Goal: Information Seeking & Learning: Learn about a topic

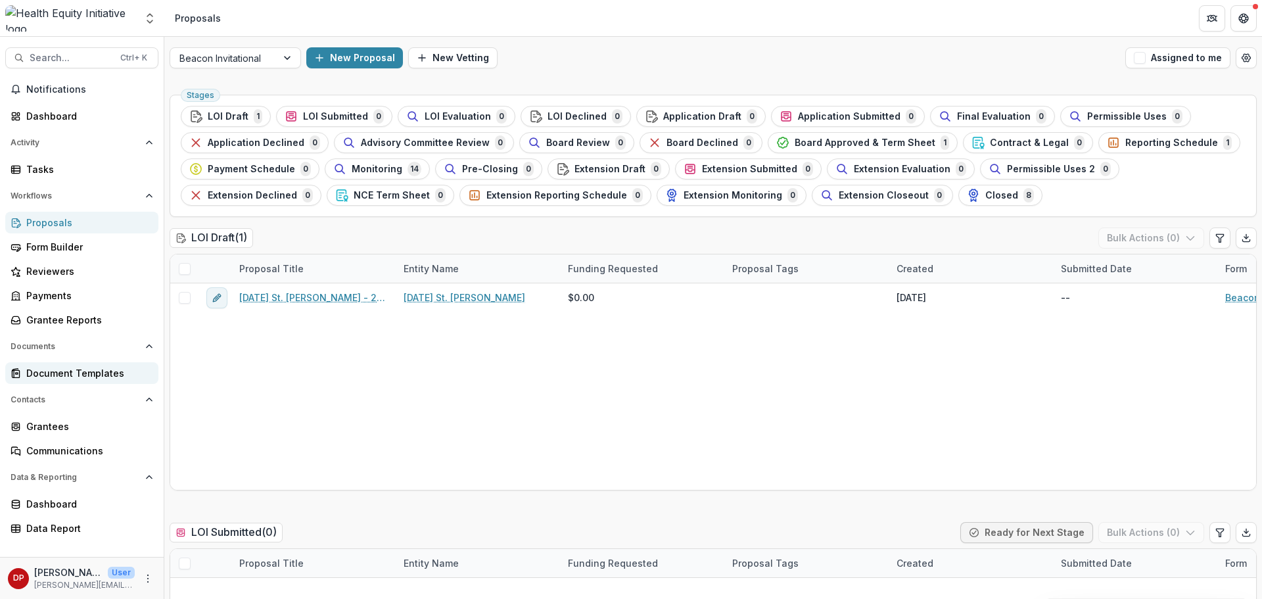
click at [73, 379] on div "Document Templates" at bounding box center [87, 373] width 122 height 14
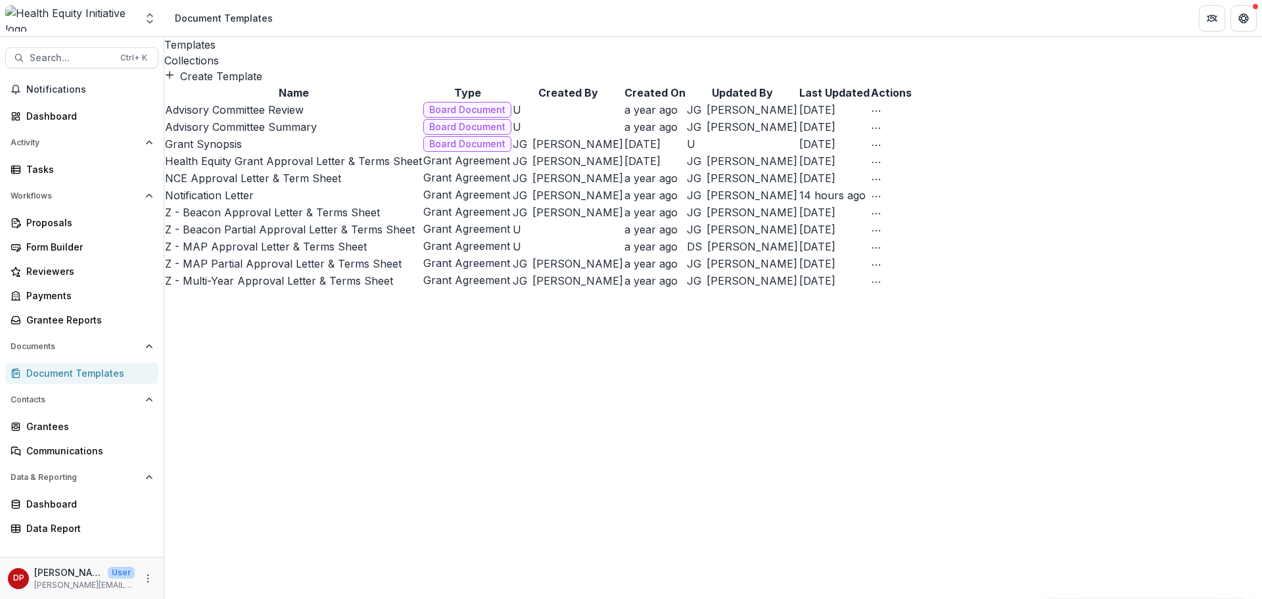
click at [281, 53] on div "Collections" at bounding box center [713, 61] width 1098 height 16
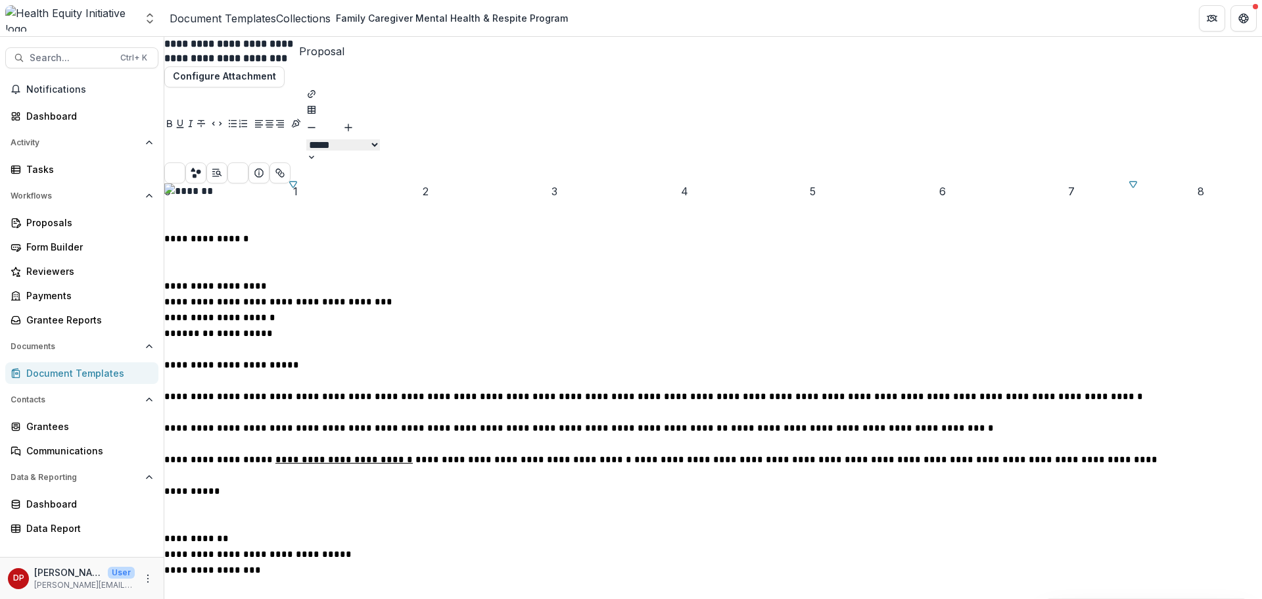
scroll to position [197, 0]
type input "**"
click at [804, 420] on p "**********" at bounding box center [713, 428] width 1098 height 16
click at [816, 420] on p "**********" at bounding box center [713, 428] width 1098 height 16
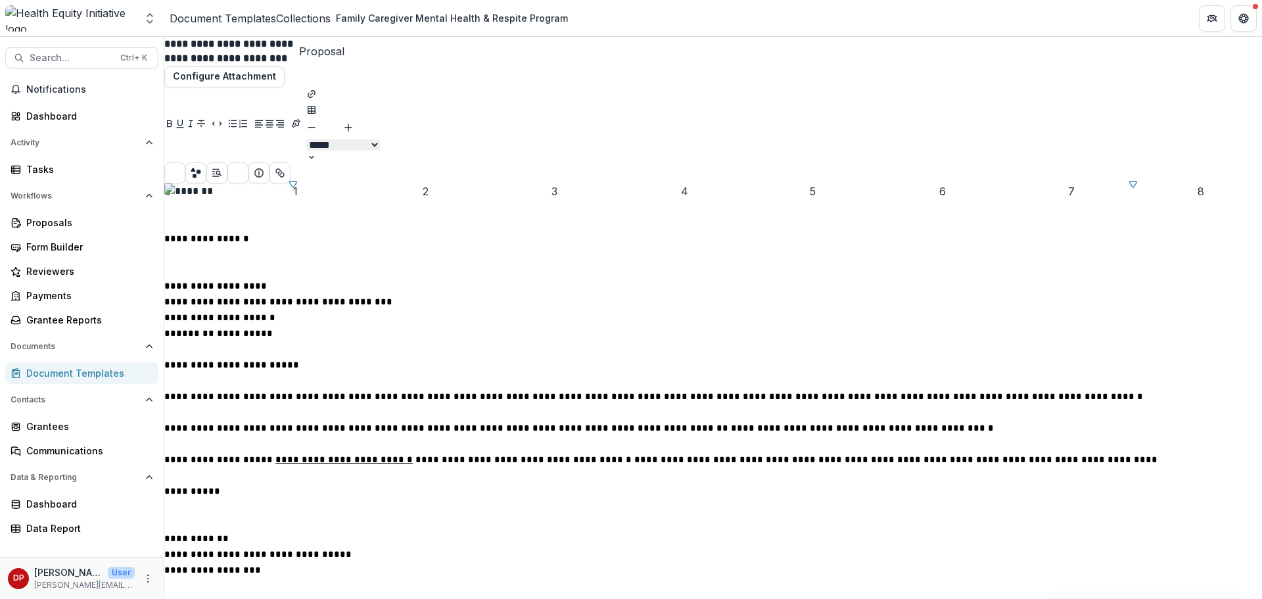
click at [301, 23] on div "Collections" at bounding box center [303, 19] width 55 height 16
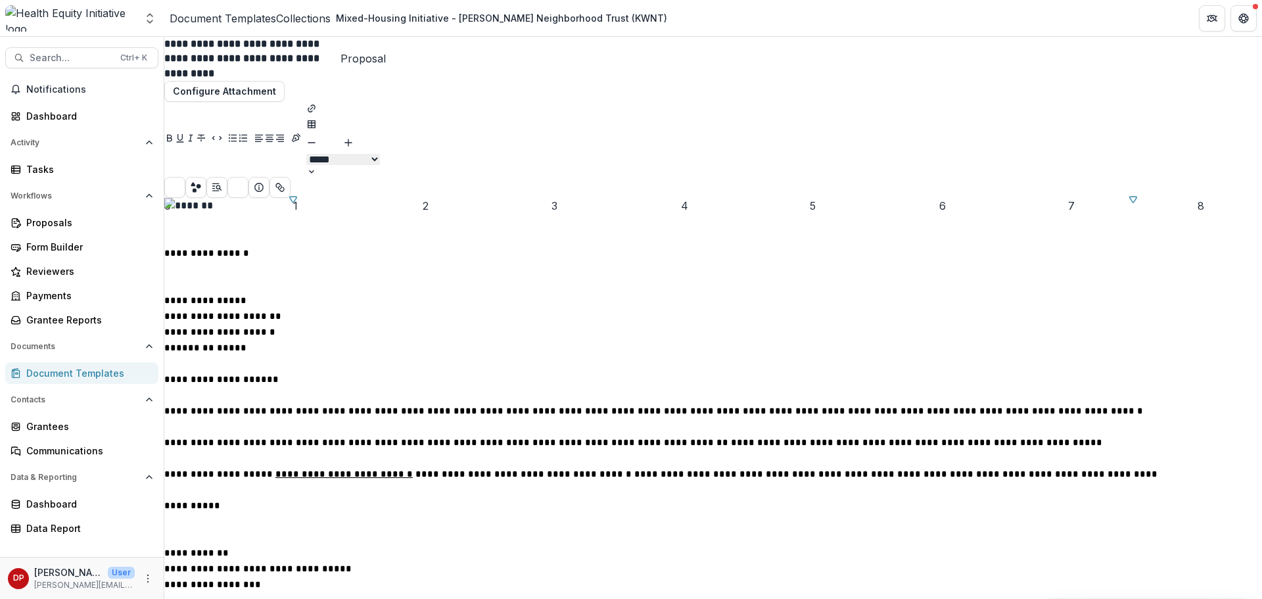
scroll to position [21, 0]
click at [316, 25] on link "Collections" at bounding box center [303, 19] width 55 height 16
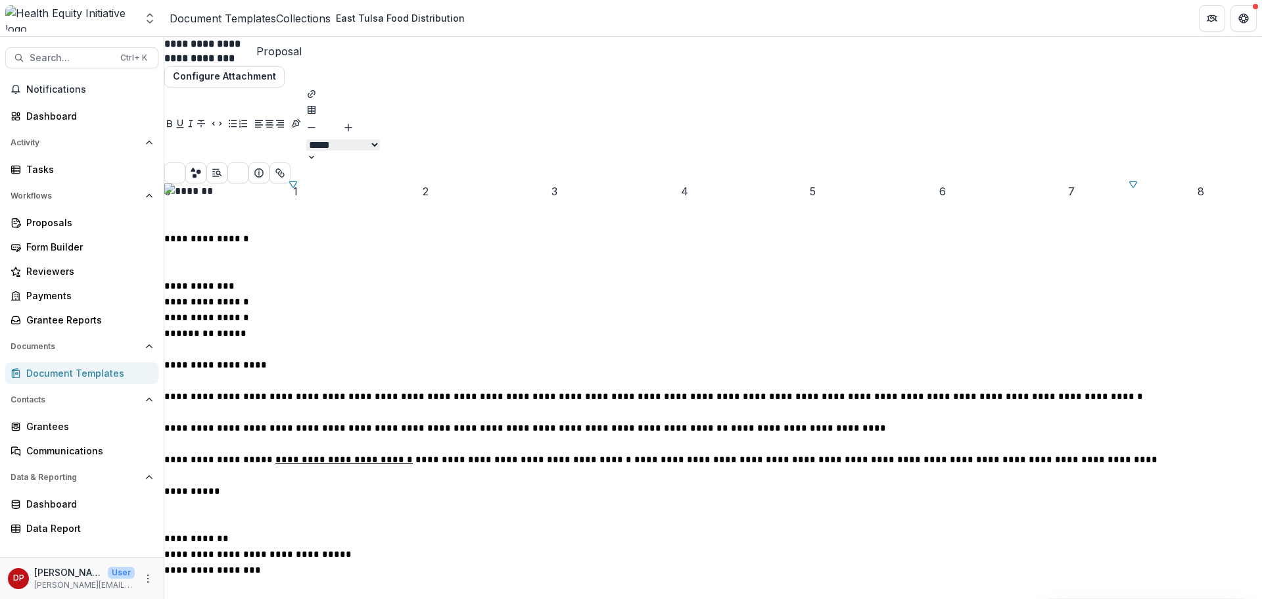
scroll to position [72, 0]
click at [289, 18] on link "Collections" at bounding box center [303, 19] width 55 height 16
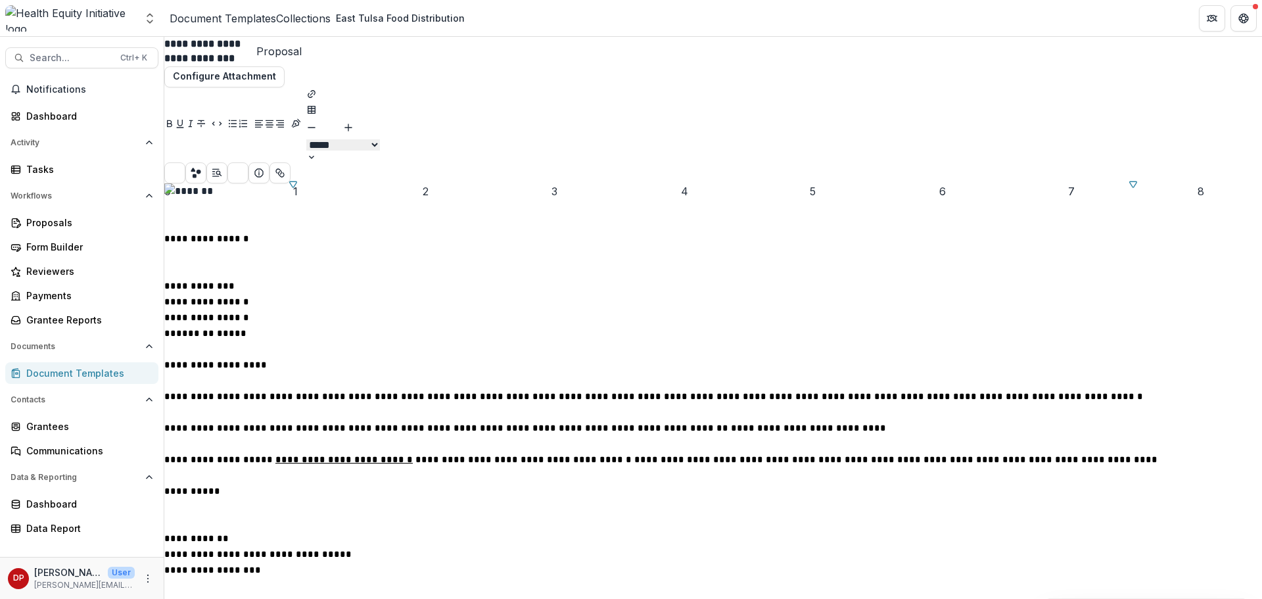
click at [313, 22] on div "Collections" at bounding box center [303, 19] width 55 height 16
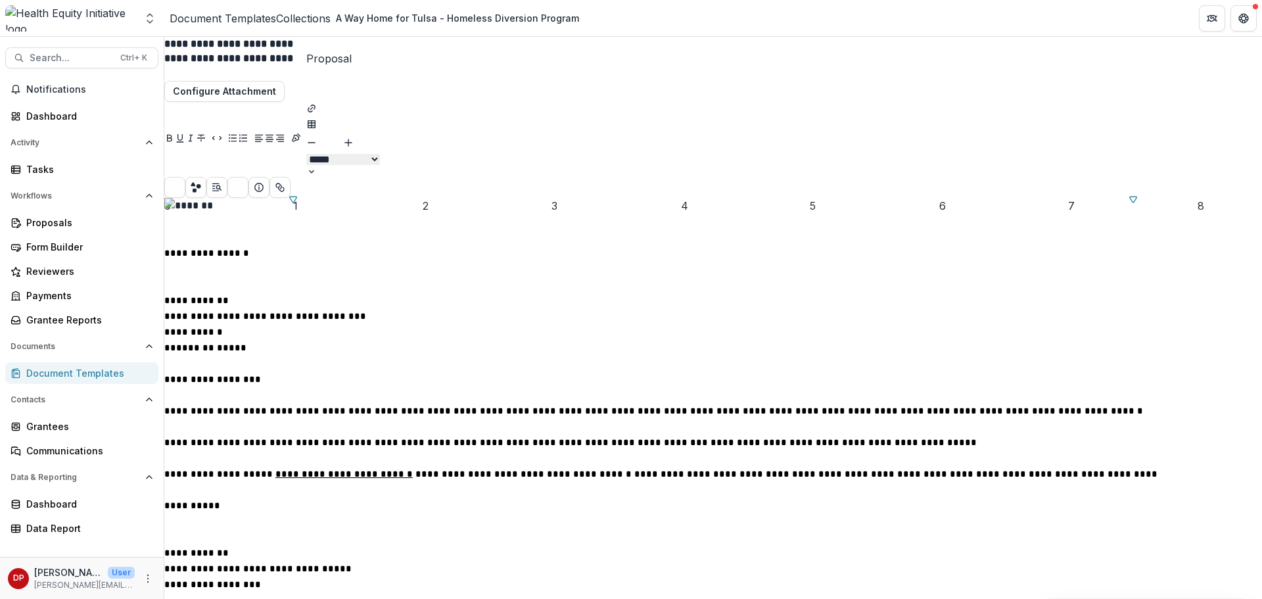
scroll to position [263, 0]
click at [337, 28] on header "Document Templates Collections A Way Home for Tulsa - Homeless Diversion Program" at bounding box center [713, 18] width 1098 height 36
click at [331, 26] on link "Collections" at bounding box center [303, 19] width 55 height 16
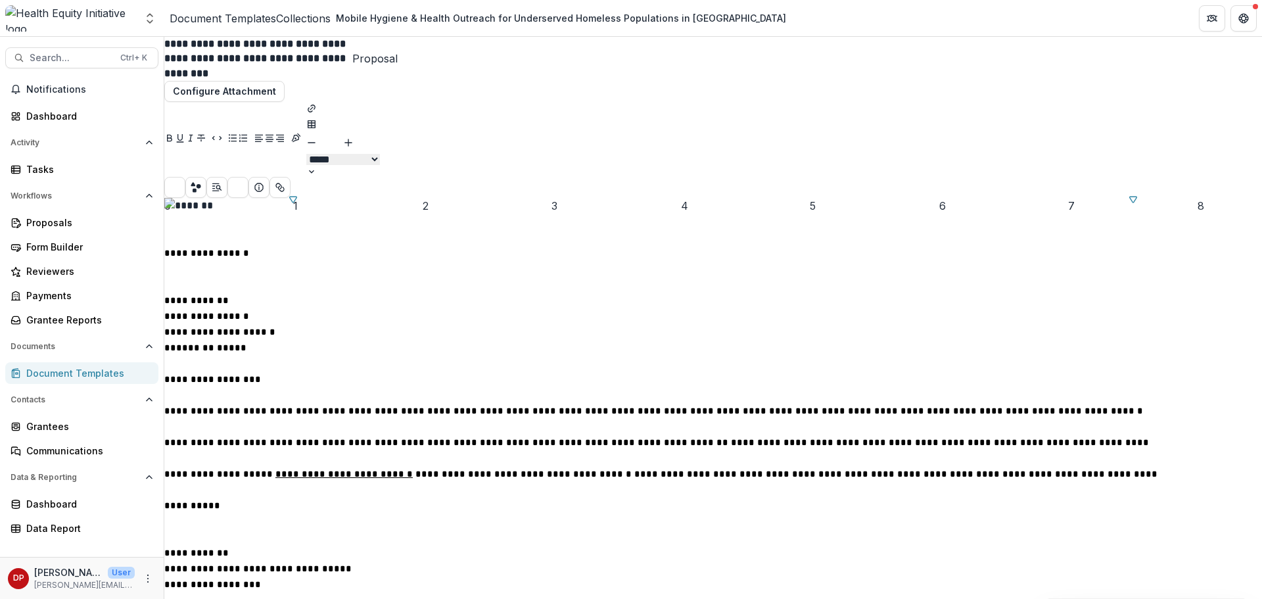
scroll to position [103, 0]
click at [307, 19] on div "Collections" at bounding box center [303, 19] width 55 height 16
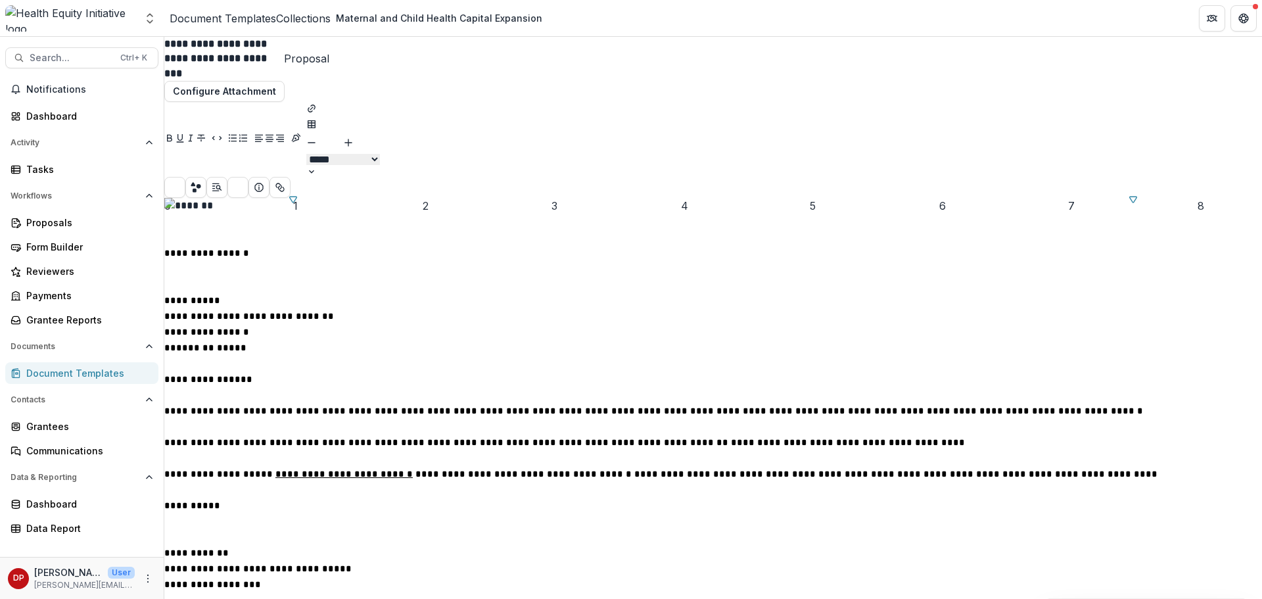
scroll to position [284, 0]
click at [324, 20] on div "Collections" at bounding box center [303, 19] width 55 height 16
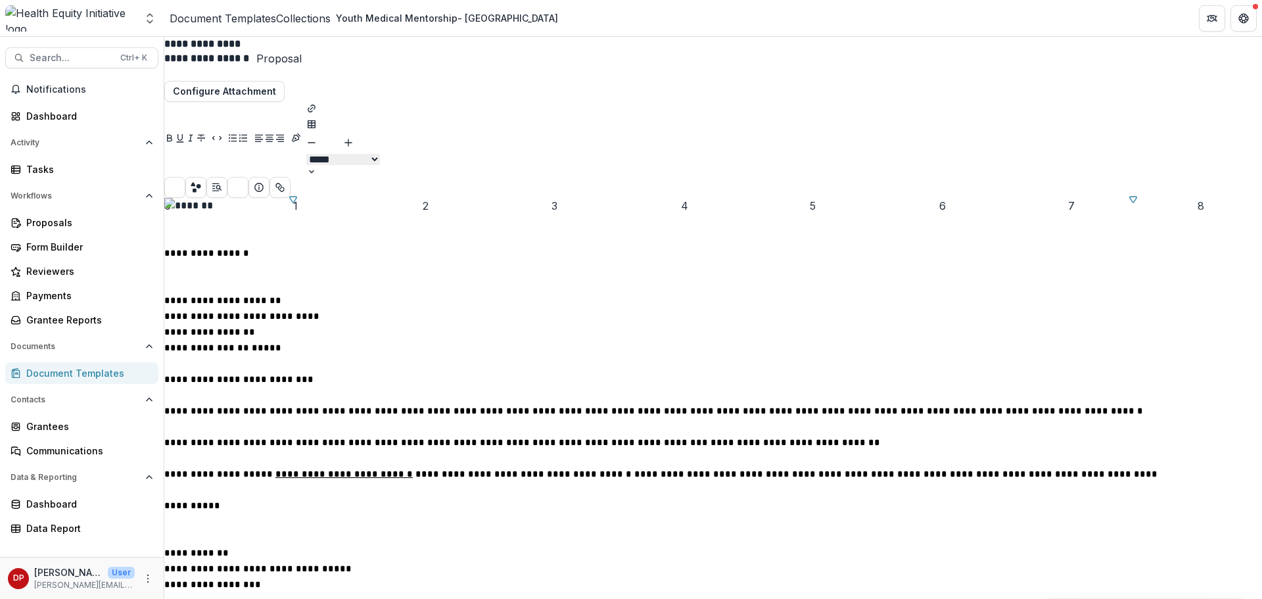
scroll to position [132, 0]
click at [308, 23] on div "Collections" at bounding box center [303, 19] width 55 height 16
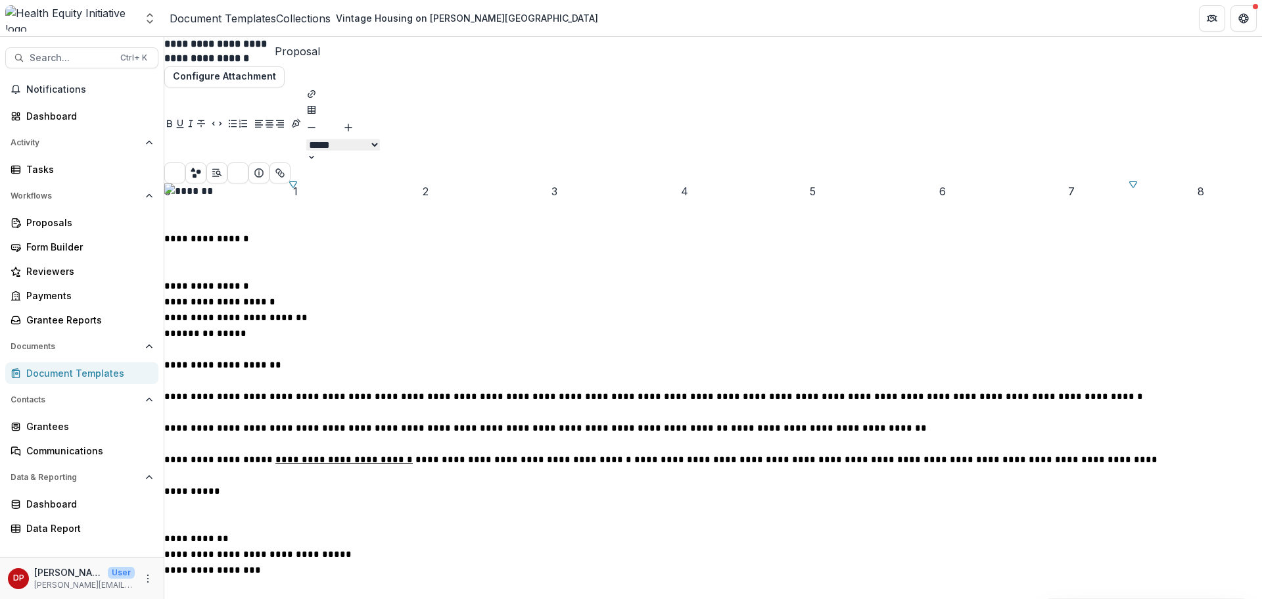
click at [331, 20] on div "Collections" at bounding box center [303, 19] width 55 height 16
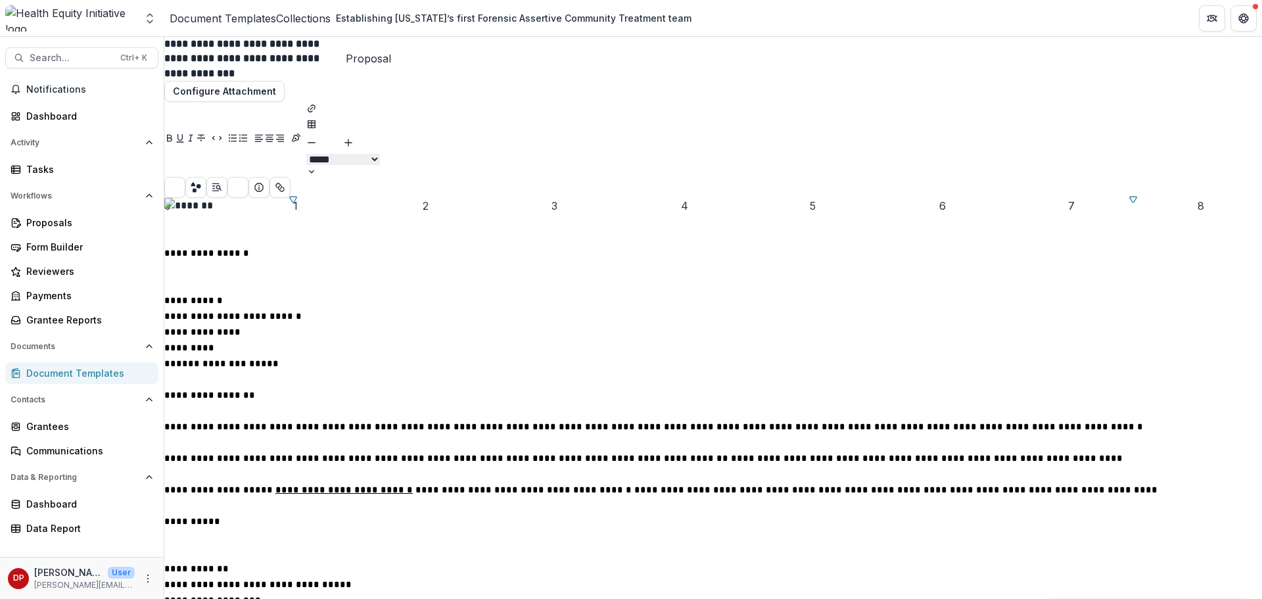
scroll to position [66, 0]
type input "**"
drag, startPoint x: 705, startPoint y: 473, endPoint x: 742, endPoint y: 479, distance: 37.8
click at [742, 463] on span "**********" at bounding box center [924, 458] width 386 height 9
copy span "********"
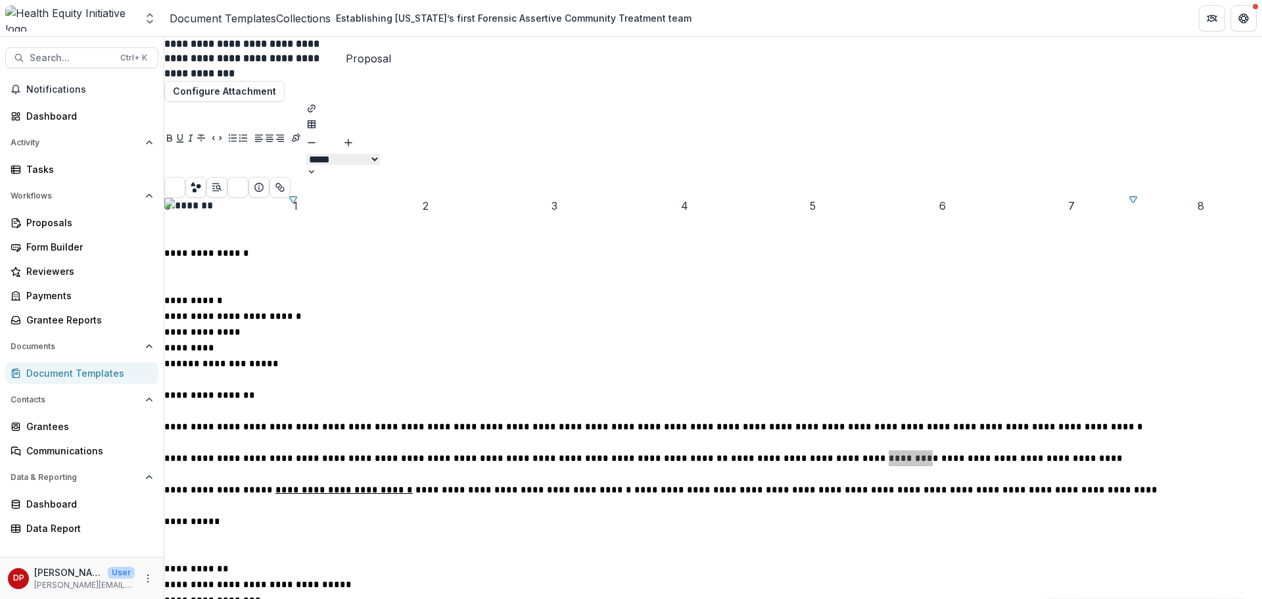
scroll to position [0, 0]
click at [316, 22] on div "Collections" at bounding box center [303, 19] width 55 height 16
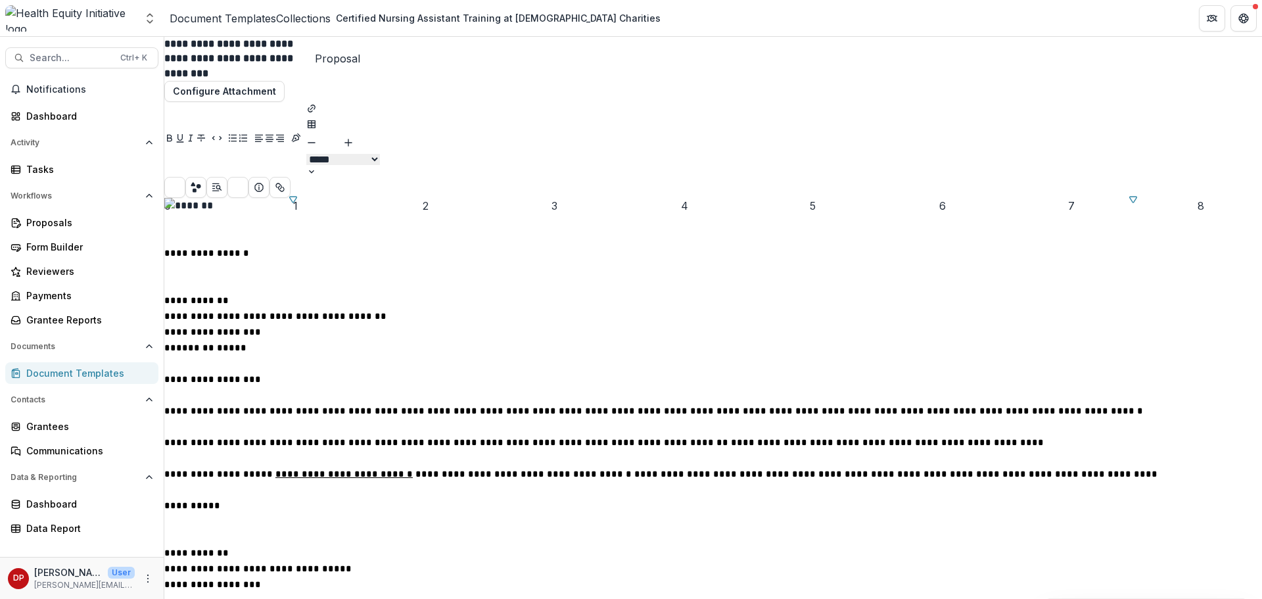
click at [311, 17] on div "Collections" at bounding box center [303, 19] width 55 height 16
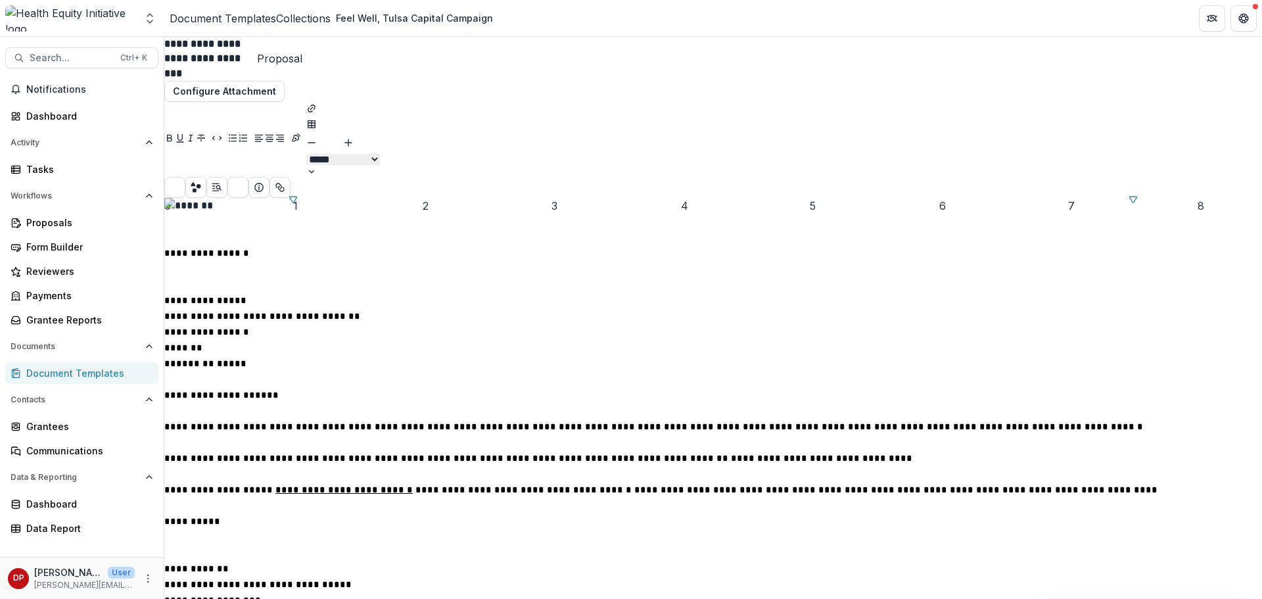
click at [322, 22] on div "Collections" at bounding box center [303, 19] width 55 height 16
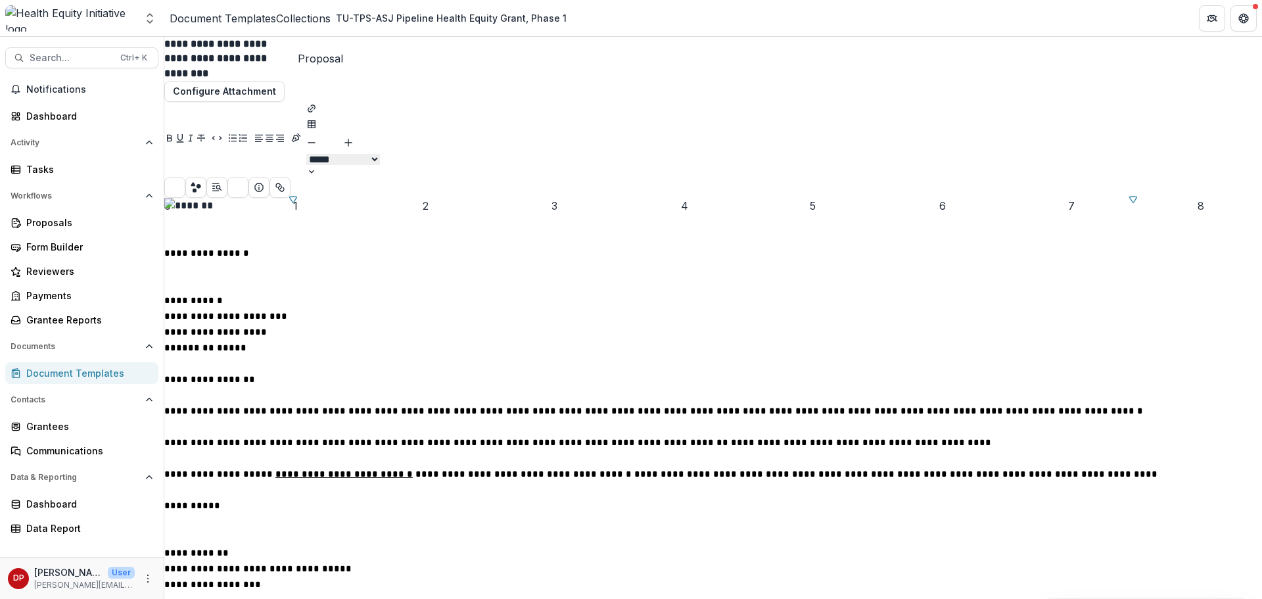
click at [320, 22] on div "Collections" at bounding box center [303, 19] width 55 height 16
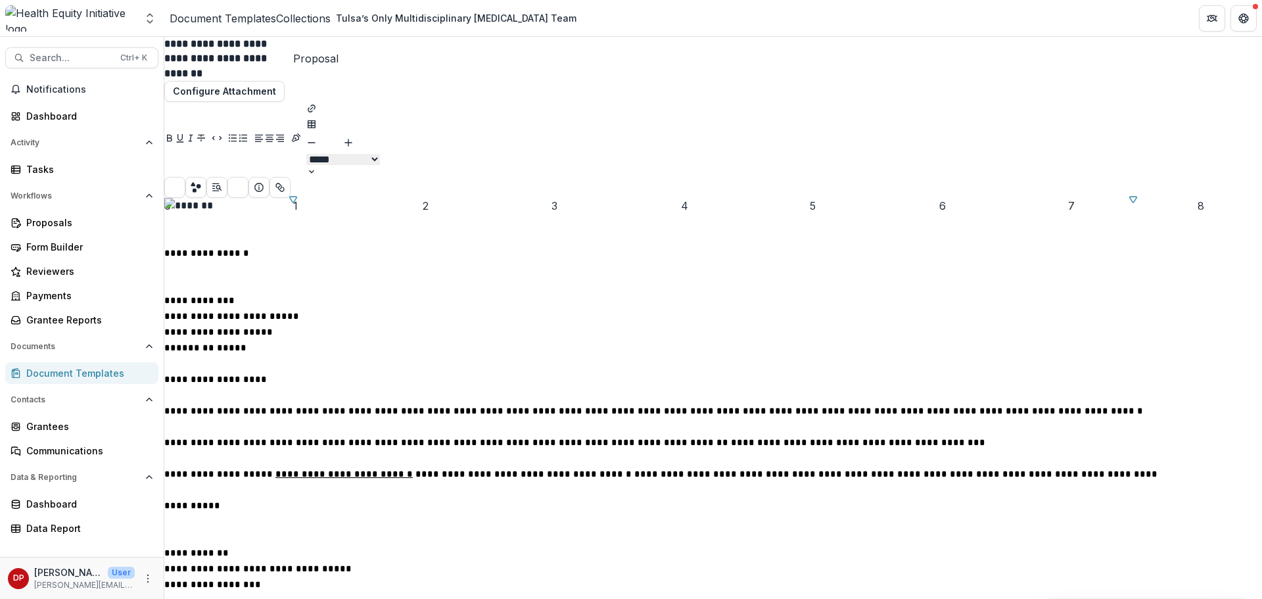
scroll to position [66, 0]
click at [321, 18] on div "Collections" at bounding box center [303, 19] width 55 height 16
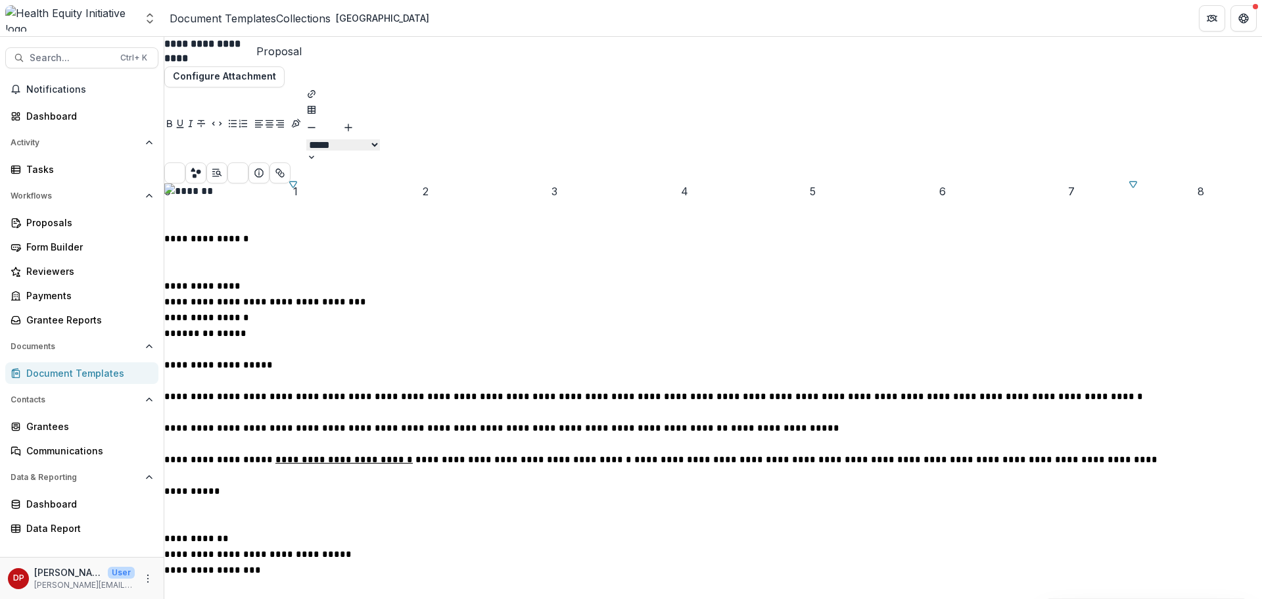
scroll to position [132, 0]
click at [312, 22] on div "Collections" at bounding box center [303, 19] width 55 height 16
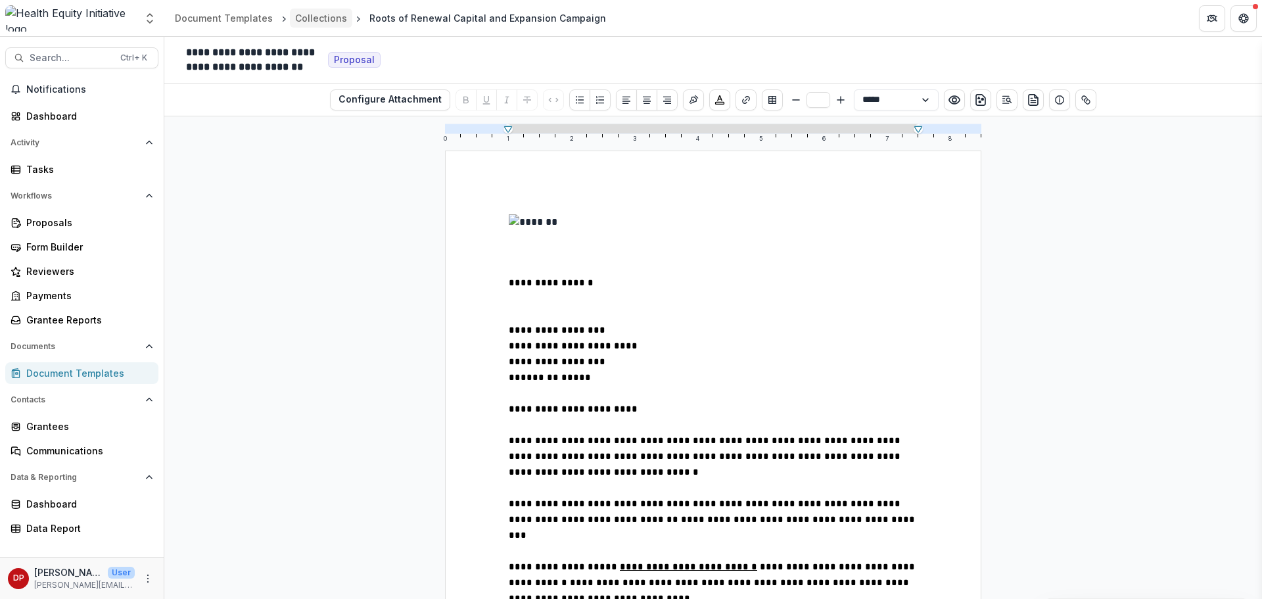
click at [330, 12] on div "Collections" at bounding box center [321, 18] width 52 height 14
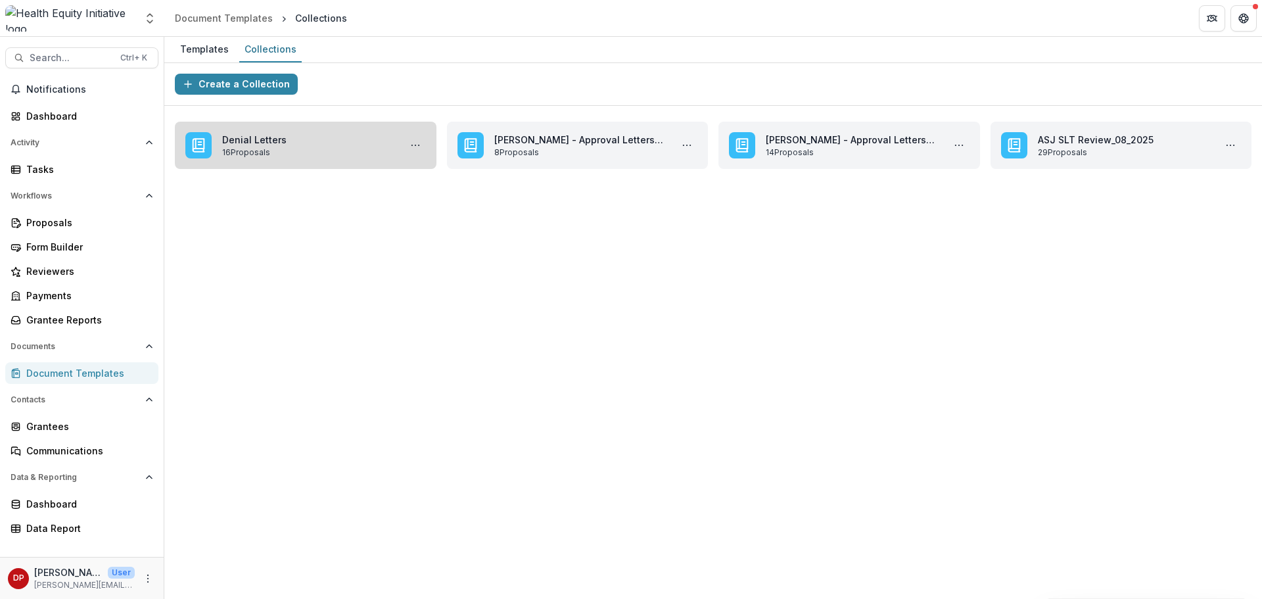
click at [268, 133] on link "Denial Letters" at bounding box center [308, 140] width 172 height 14
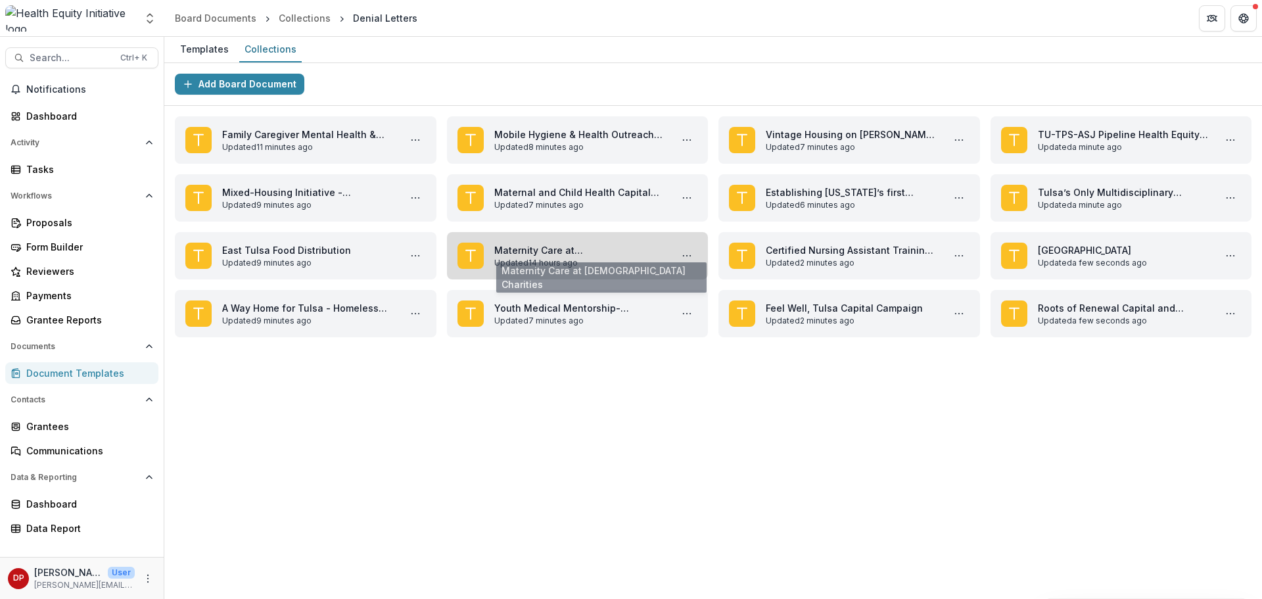
click at [579, 246] on link "Maternity Care at [DEMOGRAPHIC_DATA] Charities" at bounding box center [580, 250] width 172 height 14
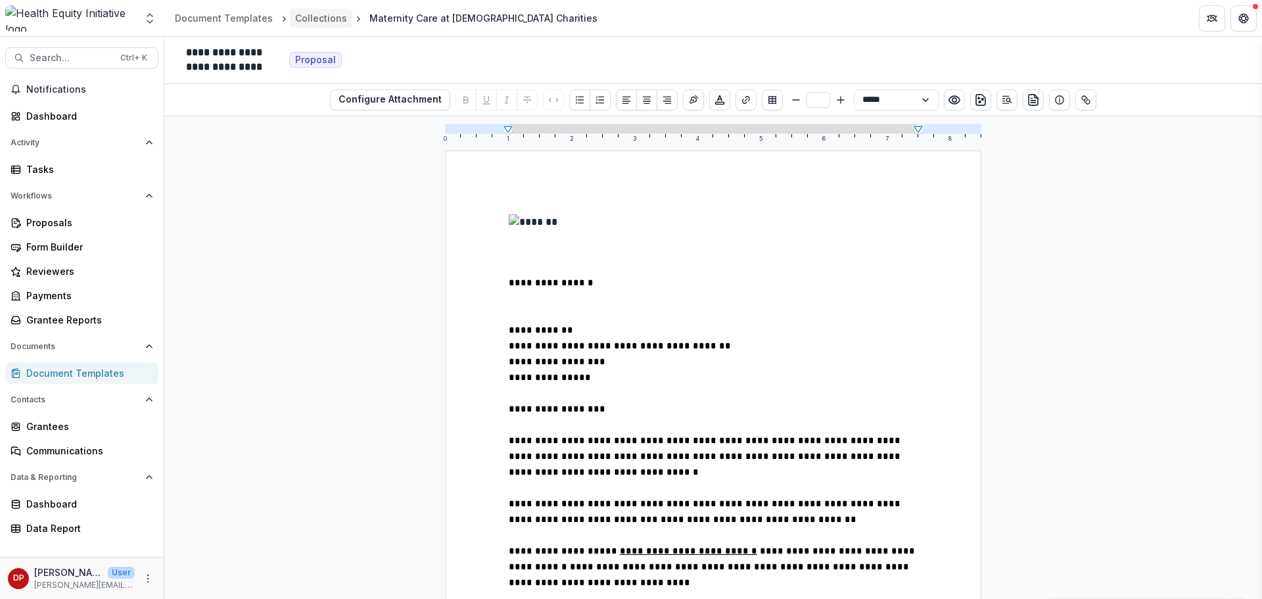
click at [310, 16] on div "Collections" at bounding box center [321, 18] width 52 height 14
